Goal: Check status: Check status

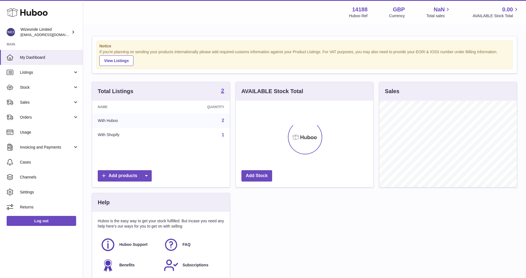
scroll to position [86, 137]
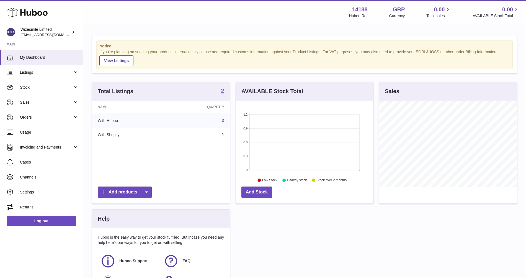
click at [196, 67] on div "Notice If you're planning on sending your products internationally please add r…" at bounding box center [304, 54] width 416 height 29
click at [75, 71] on link "Listings" at bounding box center [41, 72] width 83 height 15
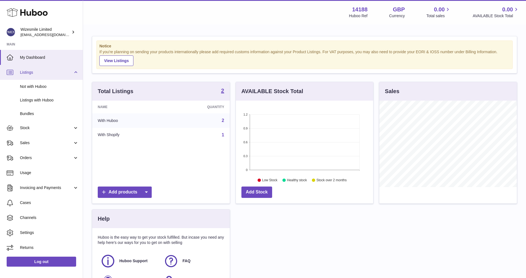
click at [75, 71] on link "Listings" at bounding box center [41, 72] width 83 height 15
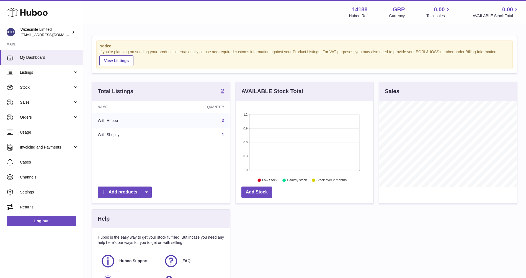
click at [241, 56] on div "If you're planning on sending your products internationally please add required…" at bounding box center [304, 57] width 410 height 17
click at [303, 226] on div "Total Listings 2 Name Quantity With Huboo 2 With Shopify 1 Add products AVAILAB…" at bounding box center [304, 193] width 431 height 222
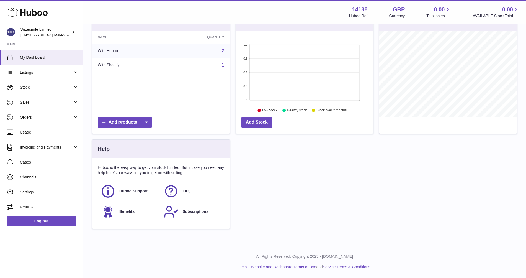
scroll to position [0, 0]
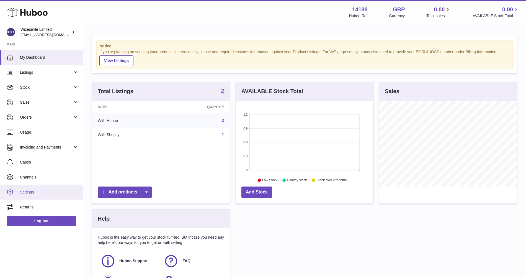
click at [28, 192] on span "Settings" at bounding box center [49, 191] width 59 height 5
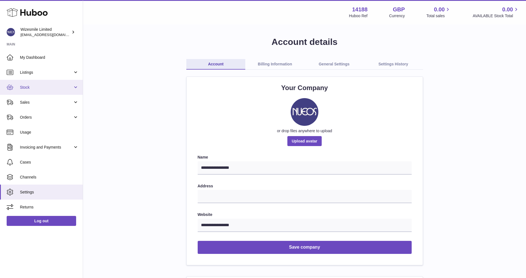
click at [75, 87] on link "Stock" at bounding box center [41, 87] width 83 height 15
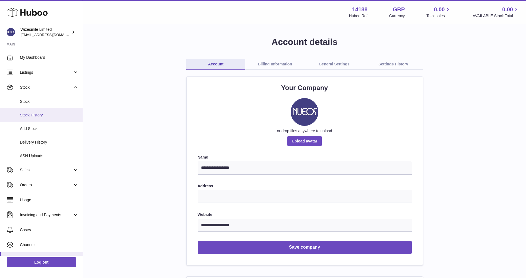
click at [41, 116] on span "Stock History" at bounding box center [49, 114] width 59 height 5
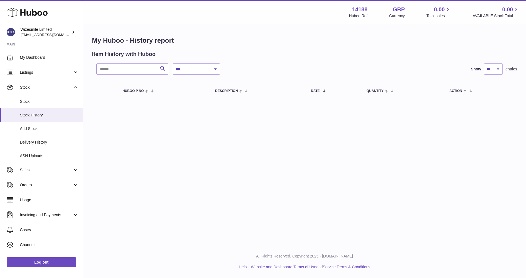
click at [166, 142] on div "**********" at bounding box center [304, 122] width 443 height 245
click at [41, 140] on span "Delivery History" at bounding box center [49, 142] width 59 height 5
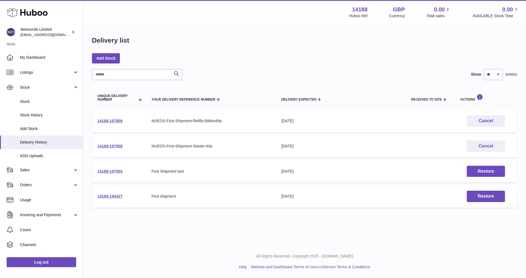
click at [235, 228] on div "Menu Huboo 14188 Huboo Ref GBP Currency 0.00 Total sales 0.00 AVAILABLE Stock T…" at bounding box center [304, 122] width 443 height 245
click at [266, 197] on div "First shipment" at bounding box center [210, 196] width 119 height 5
click at [283, 34] on div "Delivery list Add Stock Search Show ** ** ** *** entries Unique Delivery Number…" at bounding box center [304, 123] width 443 height 196
click at [271, 54] on div "Add Stock" at bounding box center [304, 58] width 425 height 10
